Goal: Information Seeking & Learning: Learn about a topic

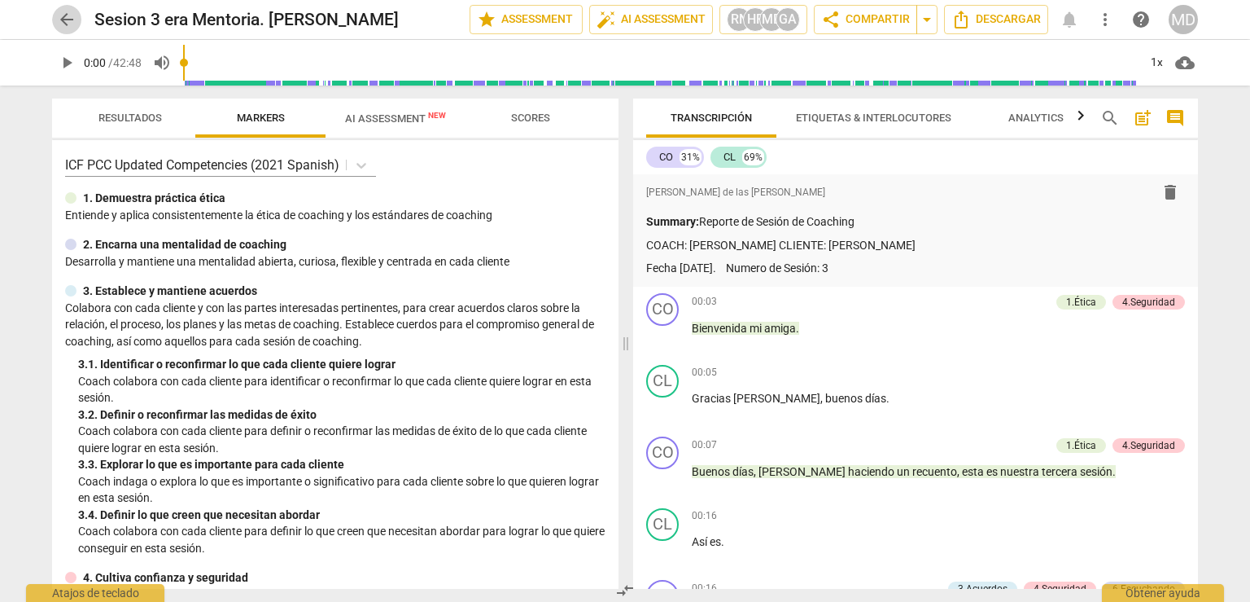
click at [63, 15] on span "arrow_back" at bounding box center [67, 20] width 20 height 20
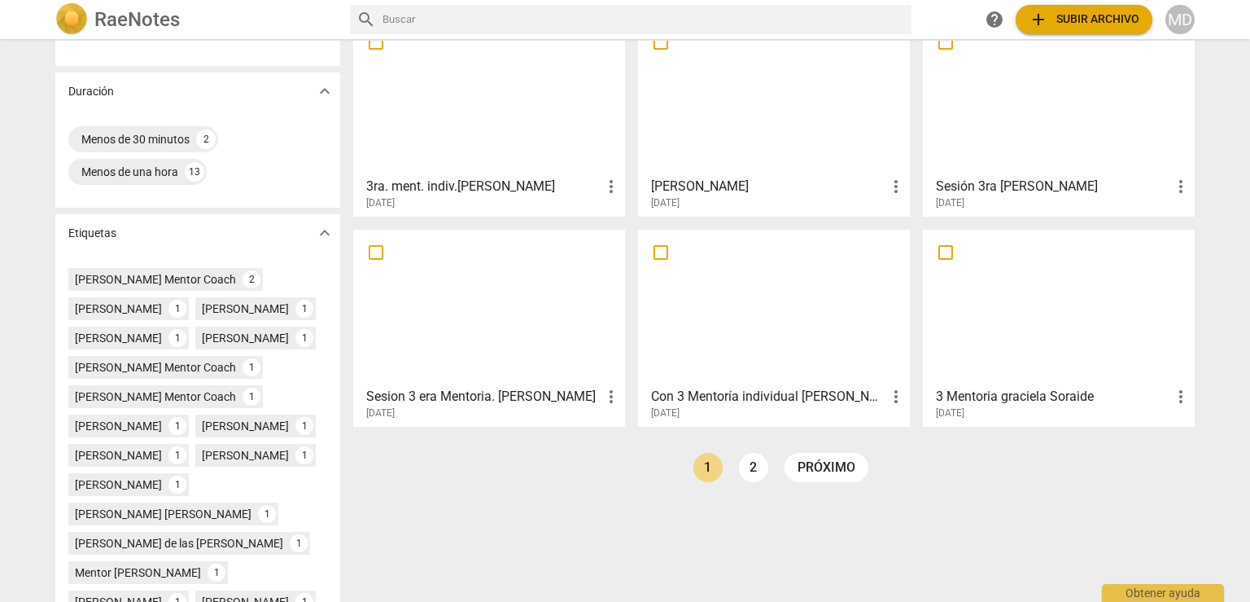
scroll to position [326, 0]
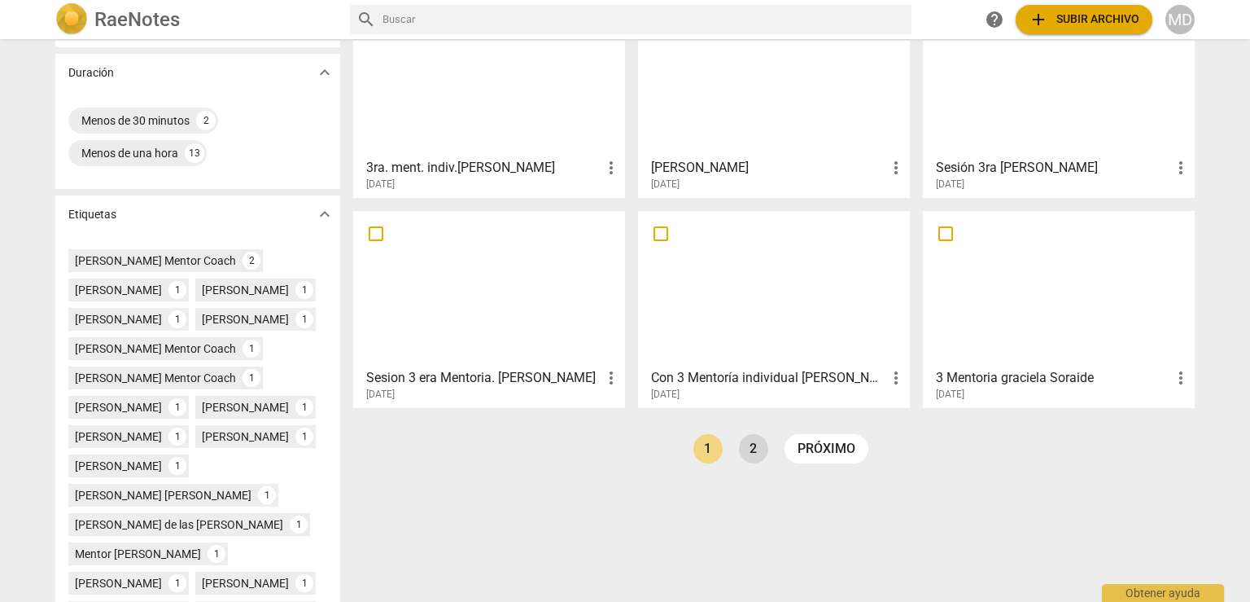
click at [749, 440] on link "2" at bounding box center [753, 448] width 29 height 29
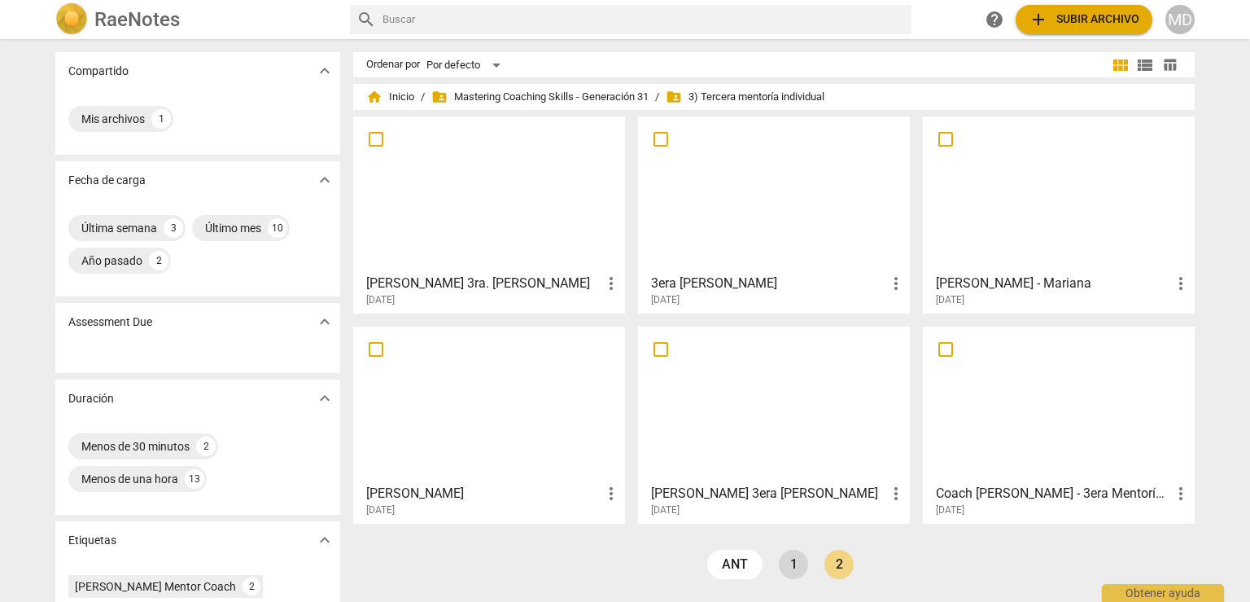
click at [799, 567] on link "1" at bounding box center [793, 563] width 29 height 29
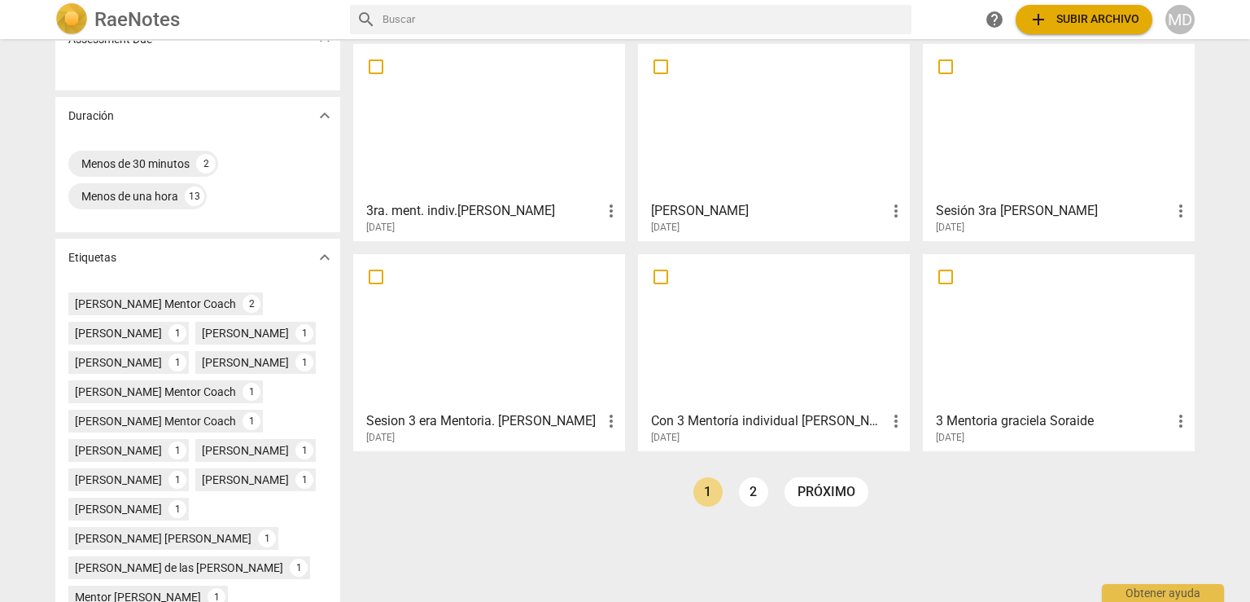
scroll to position [407, 0]
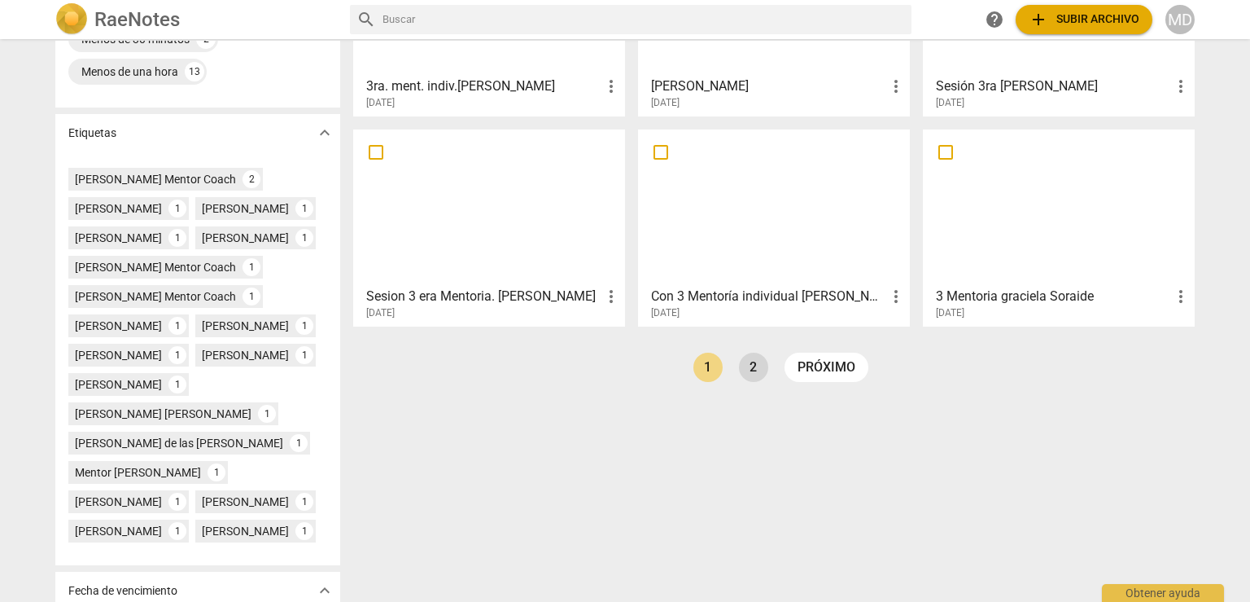
click at [751, 369] on link "2" at bounding box center [753, 366] width 29 height 29
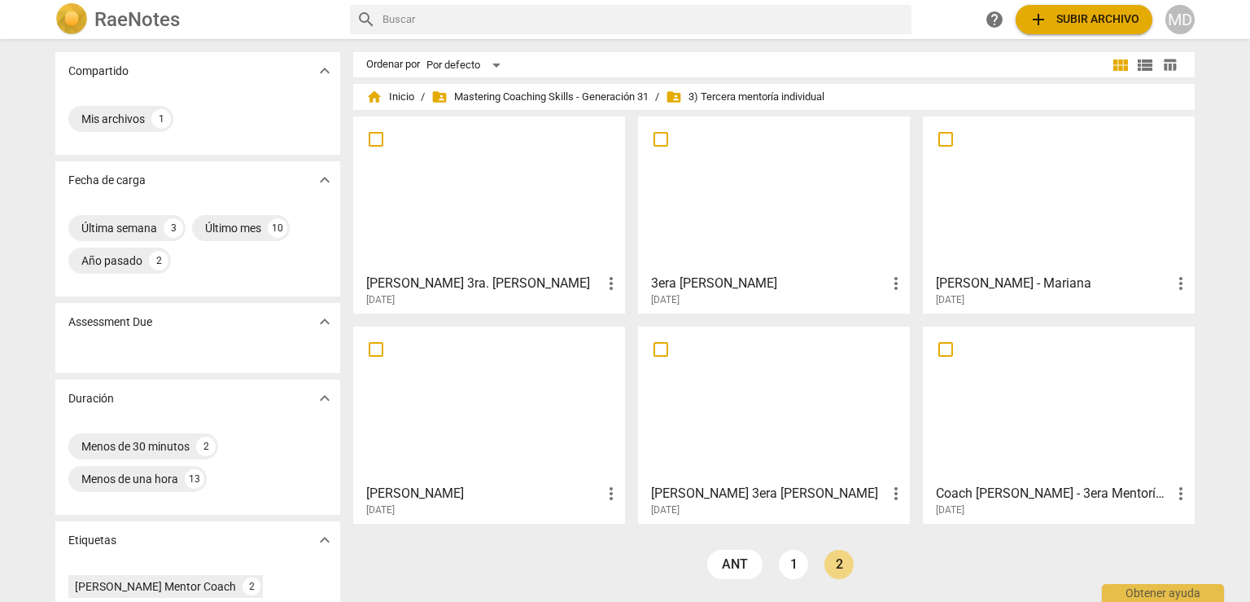
click at [498, 352] on div at bounding box center [489, 404] width 260 height 144
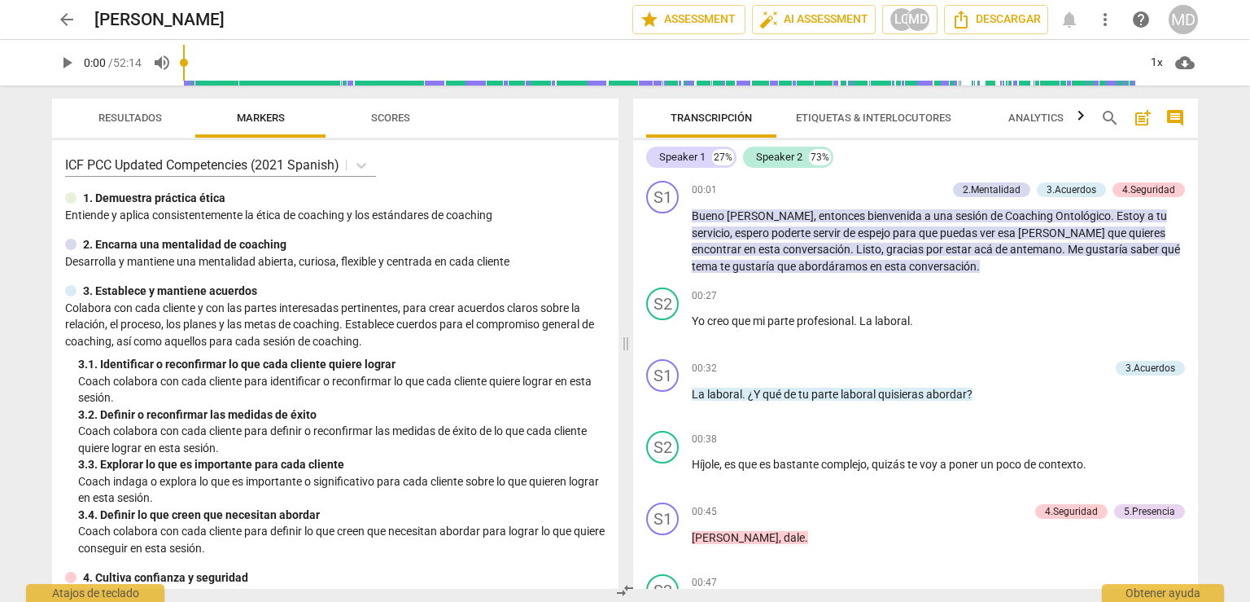
click at [1194, 166] on div "Speaker 1 27% Speaker 2 73% S1 play_arrow pause 00:01 + Add competency 2.Mental…" at bounding box center [915, 364] width 565 height 449
click at [1194, 159] on div "Speaker 1 27% Speaker 2 73% S1 play_arrow pause 00:01 + Add competency 2.Mental…" at bounding box center [915, 364] width 565 height 449
click at [1195, 160] on div "Speaker 1 27% Speaker 2 73% S1 play_arrow pause 00:01 + Add competency 2.Mental…" at bounding box center [915, 364] width 565 height 449
